Goal: Find specific page/section: Find specific page/section

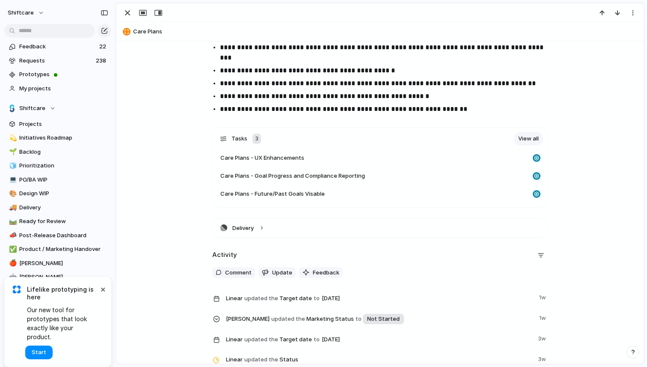
scroll to position [855, 0]
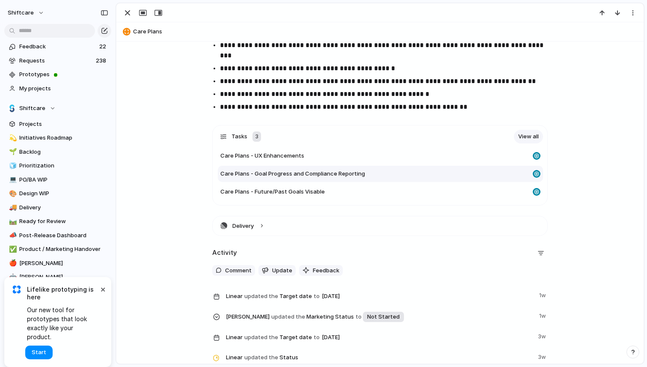
click at [302, 176] on span "Care Plans - Goal Progress and Compliance Reporting" at bounding box center [292, 173] width 145 height 9
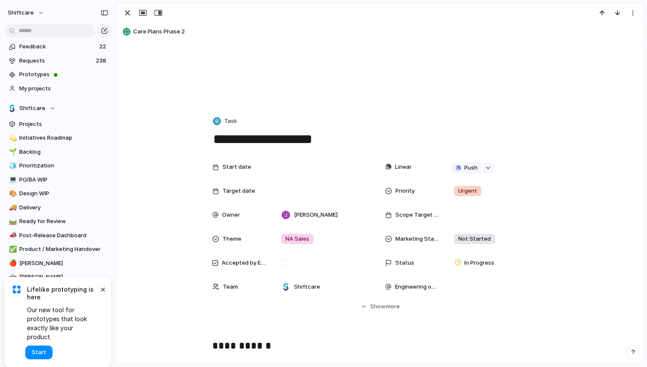
scroll to position [62, 0]
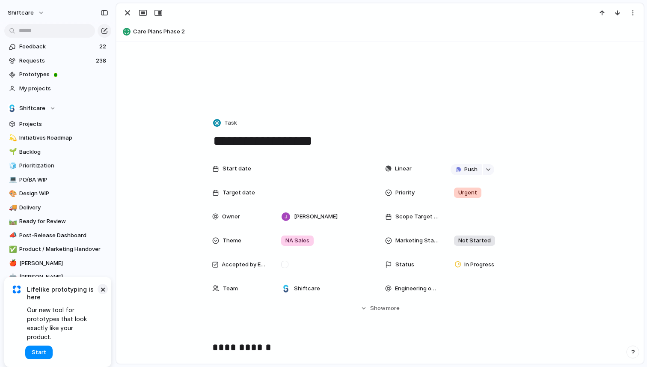
click at [102, 294] on button "×" at bounding box center [103, 289] width 10 height 10
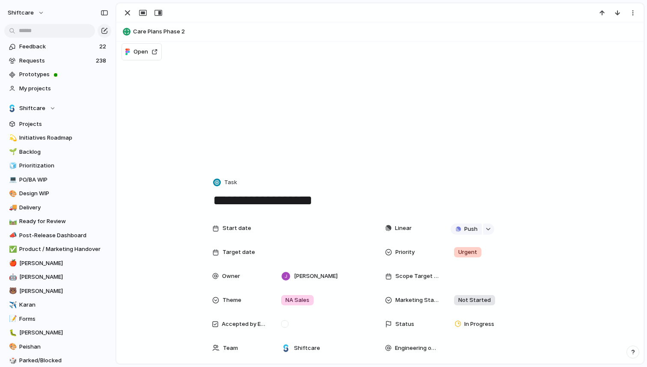
scroll to position [0, 0]
